Goal: Transaction & Acquisition: Book appointment/travel/reservation

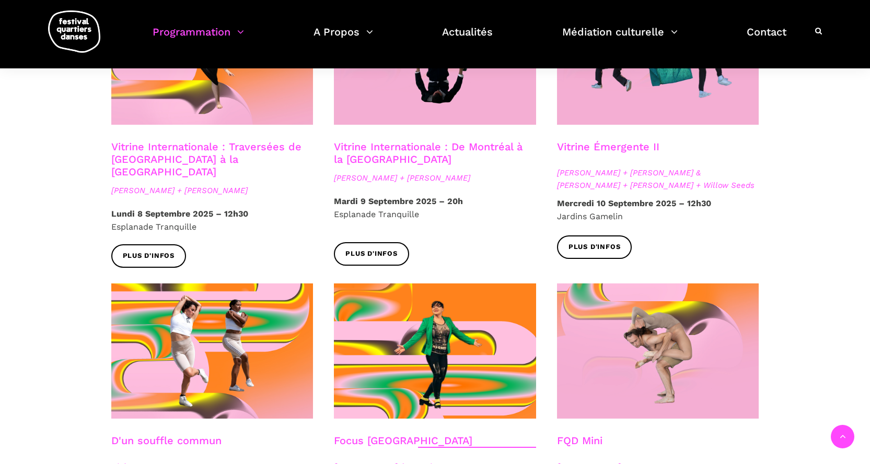
scroll to position [940, 0]
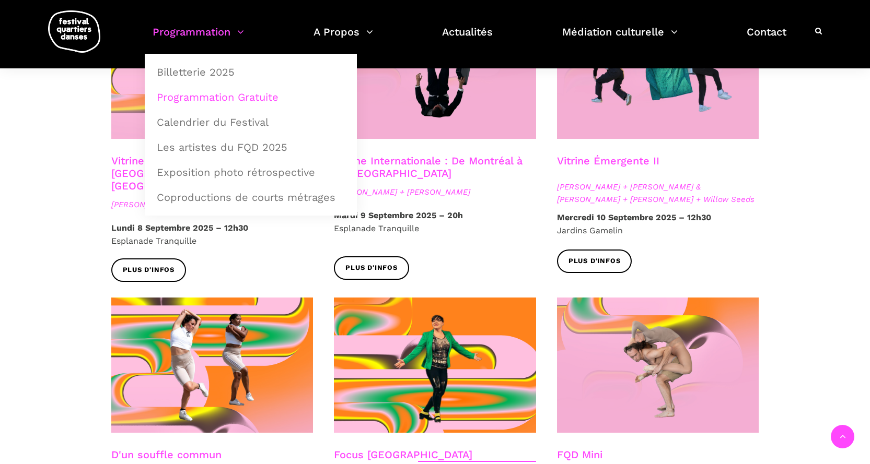
click at [162, 38] on link "Programmation" at bounding box center [197, 38] width 91 height 31
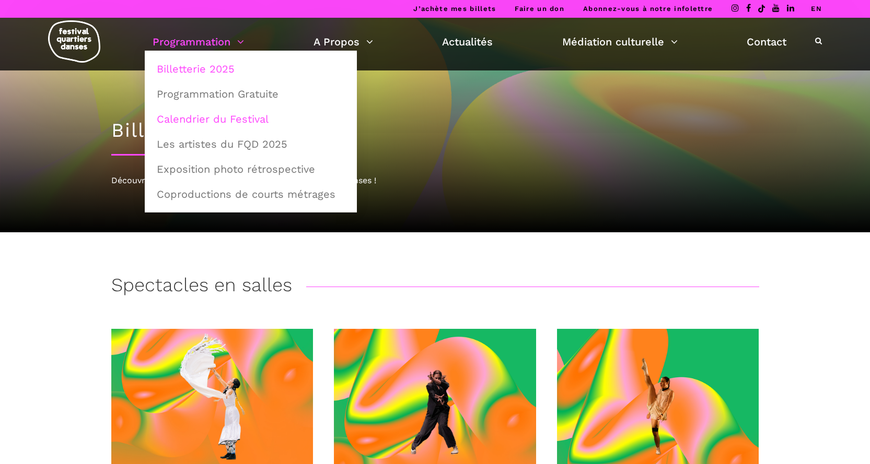
click at [221, 117] on link "Calendrier du Festival" at bounding box center [250, 119] width 201 height 24
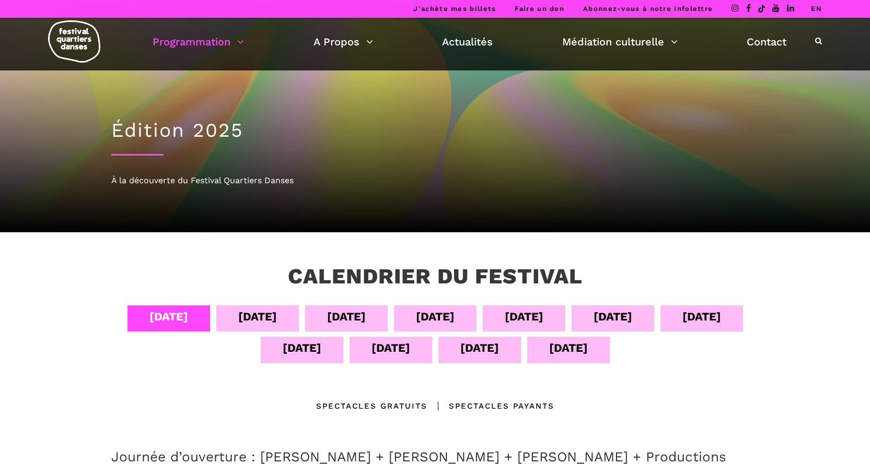
click at [371, 350] on div "12 sept" at bounding box center [390, 348] width 39 height 18
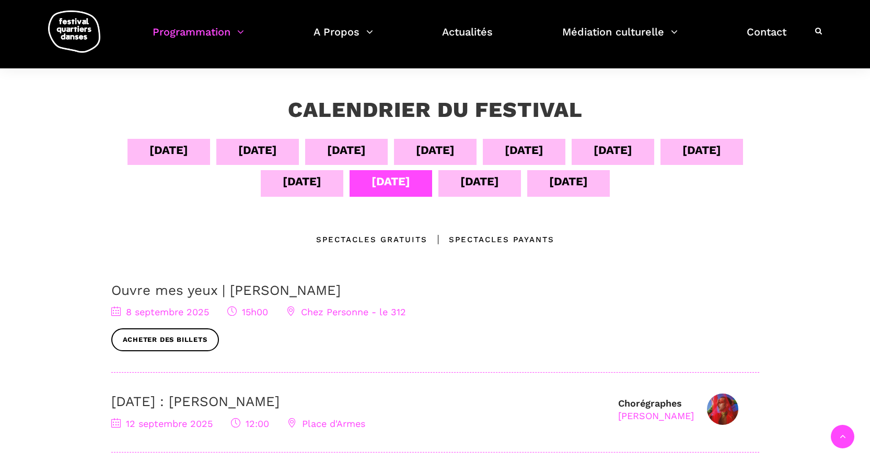
scroll to position [157, 0]
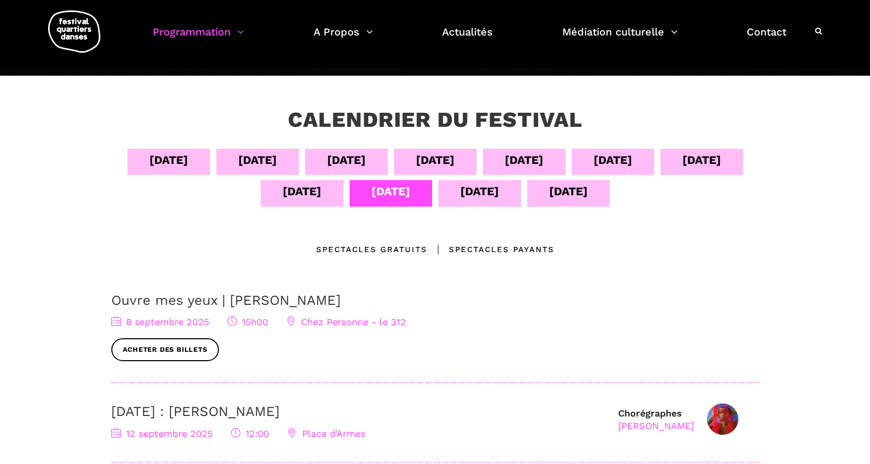
click at [401, 195] on div "12 sept" at bounding box center [390, 191] width 39 height 18
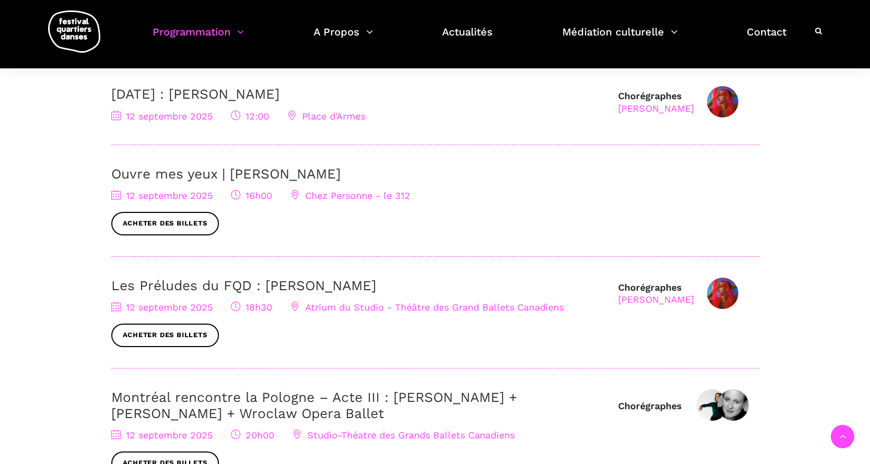
scroll to position [418, 0]
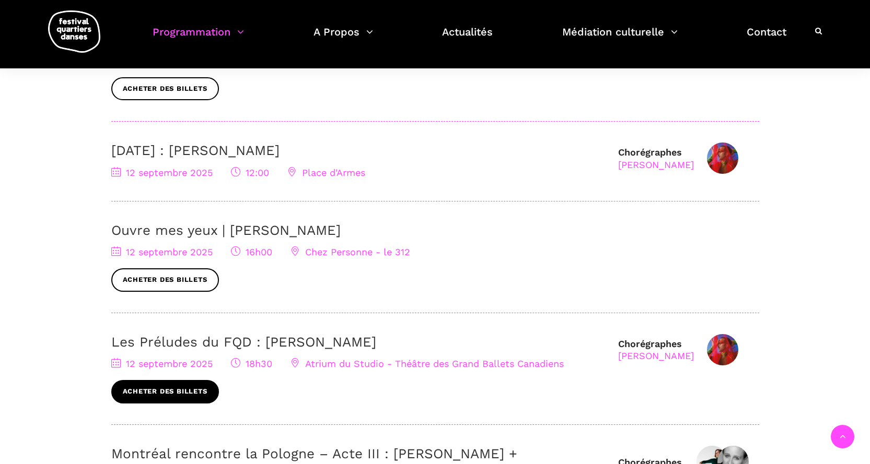
click at [199, 389] on link "Acheter des billets" at bounding box center [165, 392] width 108 height 24
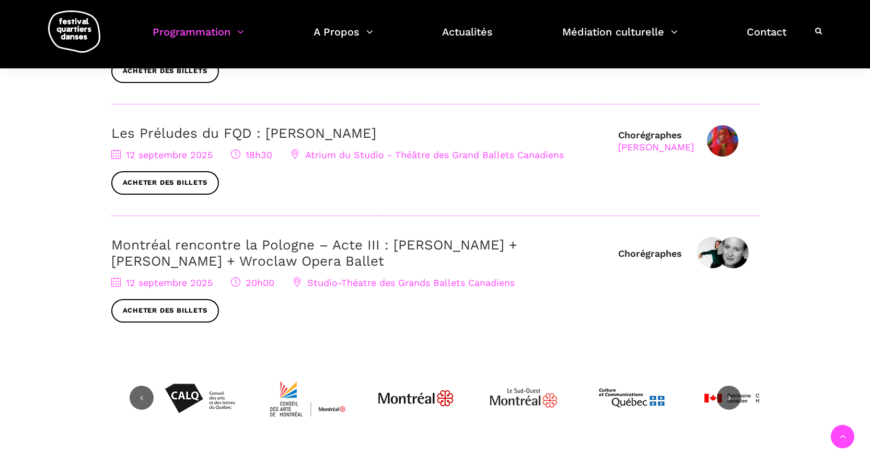
scroll to position [470, 0]
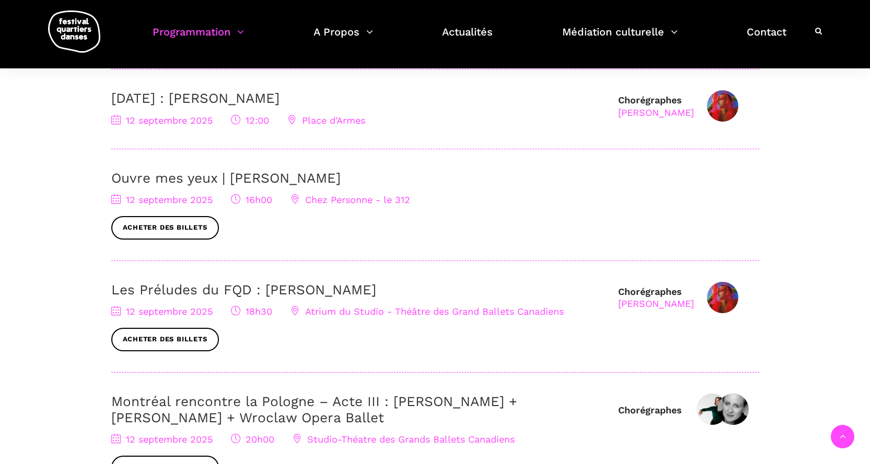
click at [375, 197] on span "Chez Personne - le 312" at bounding box center [350, 199] width 120 height 11
click at [667, 304] on div "Nicholas Bellefleur" at bounding box center [656, 304] width 76 height 12
click at [664, 301] on div "Nicholas Bellefleur" at bounding box center [656, 304] width 76 height 12
click at [718, 292] on img at bounding box center [722, 297] width 31 height 31
click at [642, 302] on div "[PERSON_NAME]" at bounding box center [656, 304] width 76 height 12
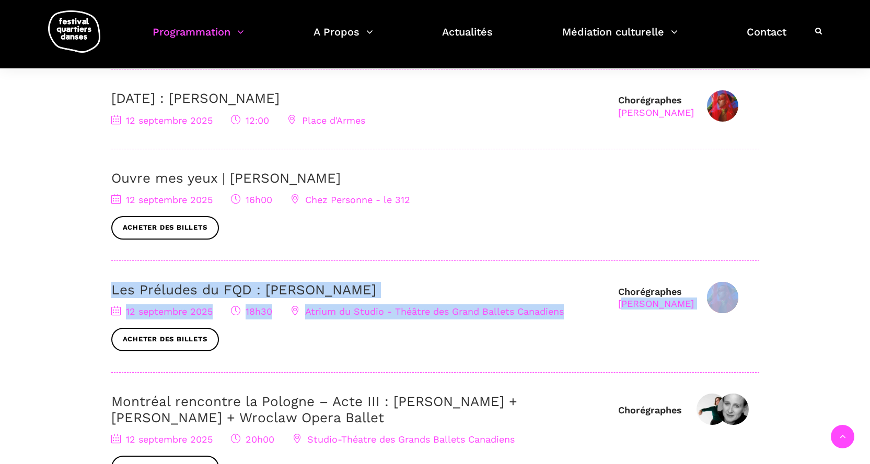
drag, startPoint x: 606, startPoint y: 299, endPoint x: 625, endPoint y: 302, distance: 19.2
click at [625, 302] on div "Chorégraphes Nicholas Bellefleur Les Préludes du FQD : Nicholas Bellefleur 12 s…" at bounding box center [435, 327] width 648 height 91
click at [598, 313] on div "12 septembre 2025 18h30 Atrium du Studio - Théâtre des Grand Ballets Canadiens …" at bounding box center [359, 327] width 496 height 47
drag, startPoint x: 612, startPoint y: 299, endPoint x: 678, endPoint y: 310, distance: 67.1
click at [678, 310] on div "Chorégraphes Nicholas Bellefleur Les Préludes du FQD : Nicholas Bellefleur 12 s…" at bounding box center [435, 327] width 648 height 91
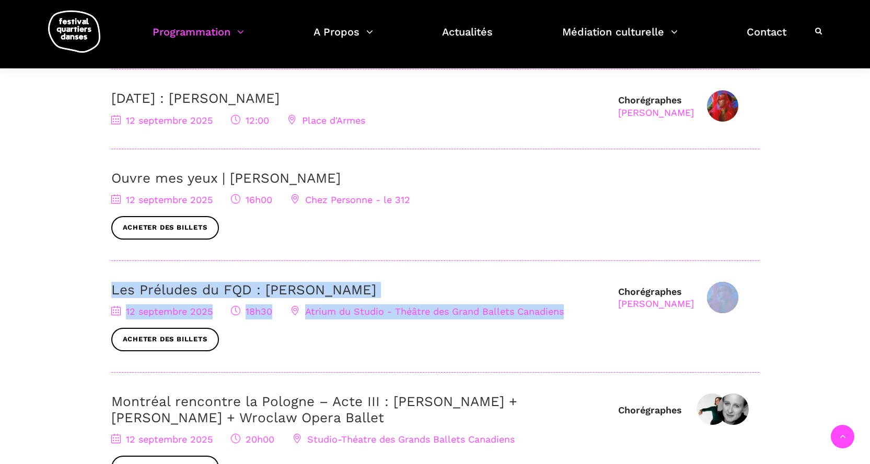
click at [596, 284] on h3 "Les Préludes du FQD : Nicholas Bellefleur" at bounding box center [359, 290] width 496 height 16
drag, startPoint x: 605, startPoint y: 301, endPoint x: 620, endPoint y: 304, distance: 16.0
click at [620, 304] on div "Chorégraphes Nicholas Bellefleur Les Préludes du FQD : Nicholas Bellefleur 12 s…" at bounding box center [435, 327] width 648 height 91
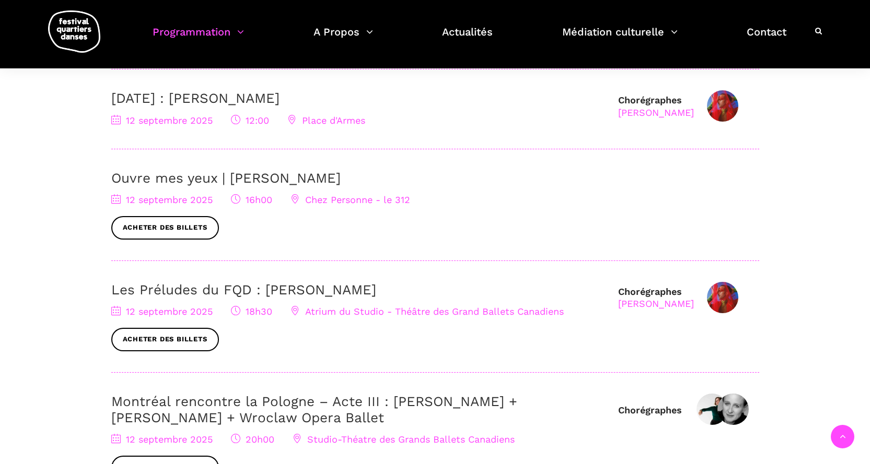
drag, startPoint x: 725, startPoint y: 46, endPoint x: 815, endPoint y: 51, distance: 89.4
click at [815, 51] on div "Programmation Billetterie 2025 Programmation Gratuite Calendrier du Festival Le…" at bounding box center [486, 32] width 669 height 44
click at [180, 221] on link "Acheter des billets" at bounding box center [165, 228] width 108 height 24
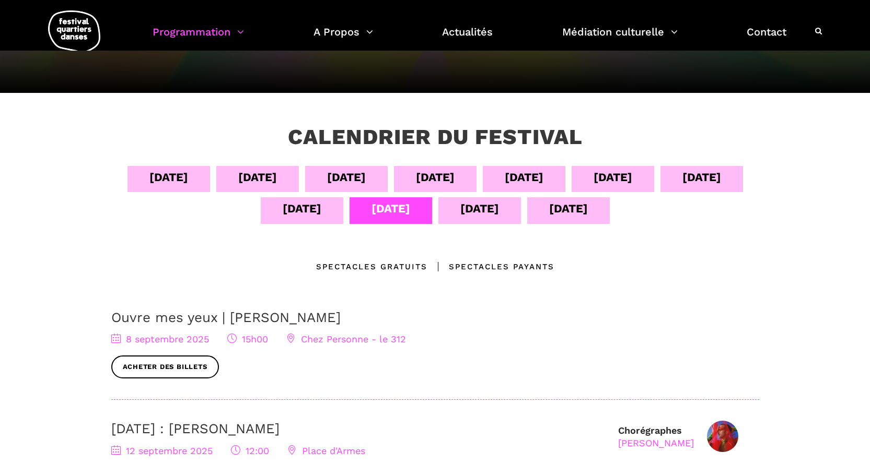
scroll to position [157, 0]
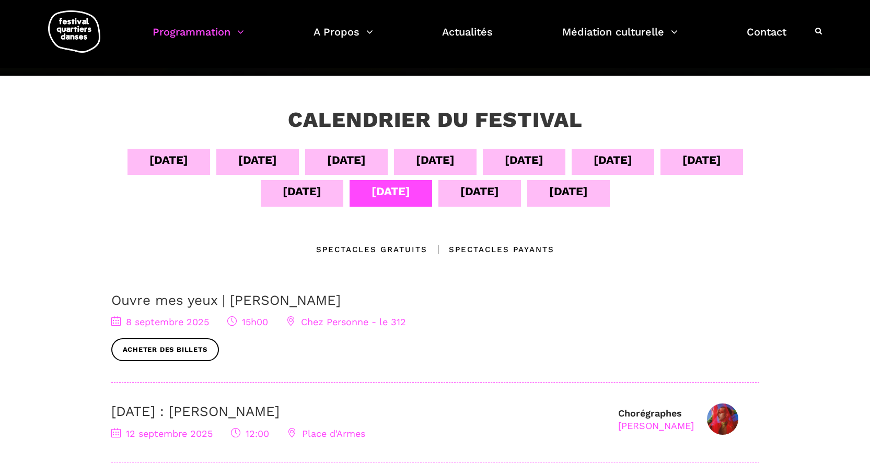
click at [308, 189] on div "11 sept" at bounding box center [302, 191] width 39 height 18
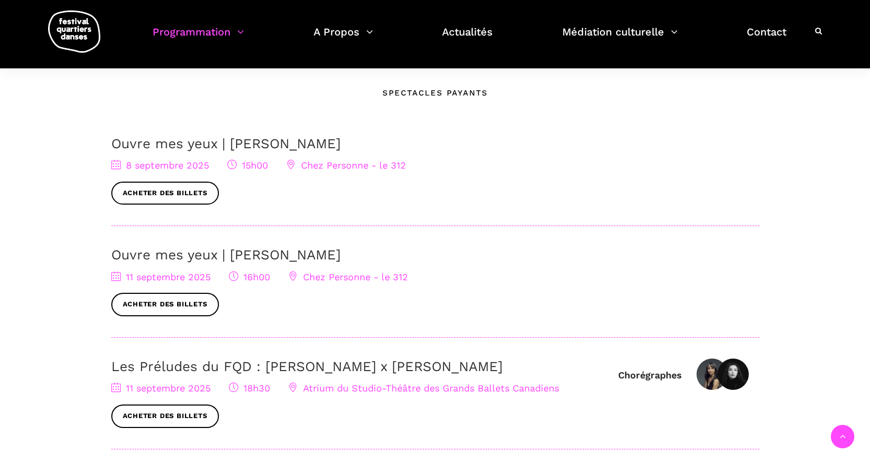
scroll to position [104, 0]
